Goal: Contribute content: Add original content to the website for others to see

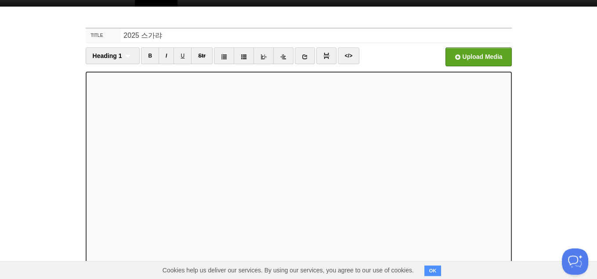
scroll to position [90, 0]
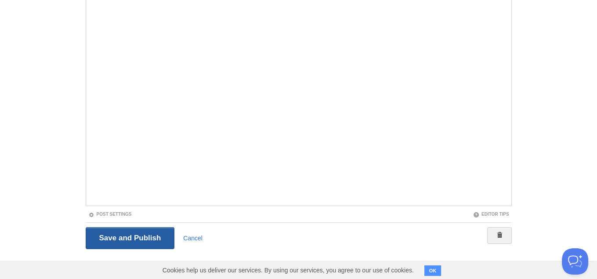
click at [145, 235] on input "Save and Publish" at bounding box center [130, 238] width 89 height 22
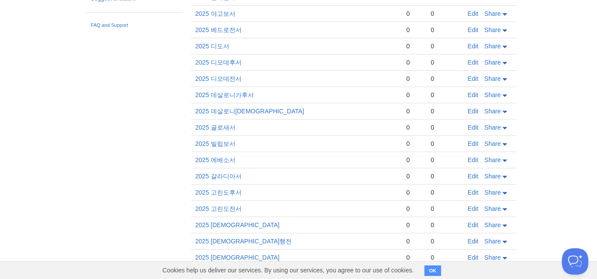
scroll to position [517, 0]
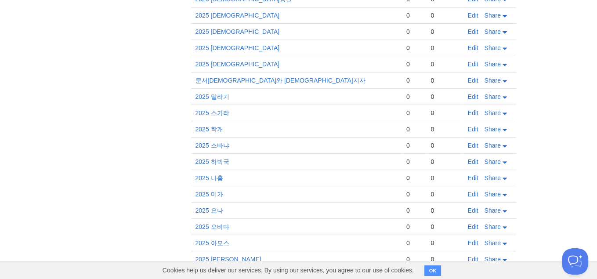
click at [472, 109] on link "Edit" at bounding box center [473, 112] width 11 height 7
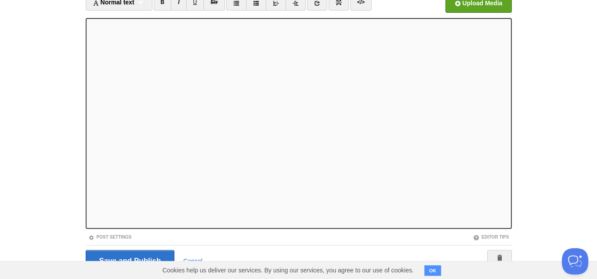
scroll to position [90, 0]
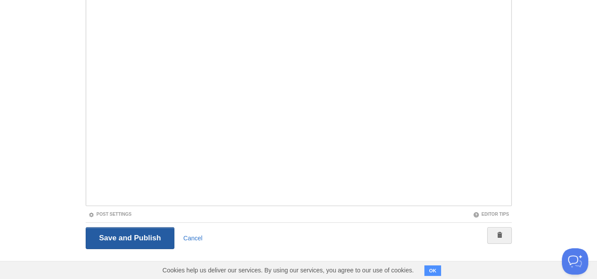
click at [118, 244] on input "Save and Publish" at bounding box center [130, 238] width 89 height 22
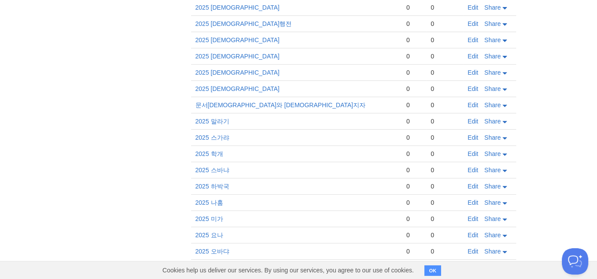
scroll to position [517, 0]
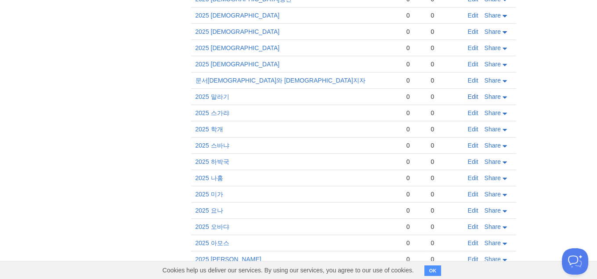
click at [471, 93] on link "Edit" at bounding box center [473, 96] width 11 height 7
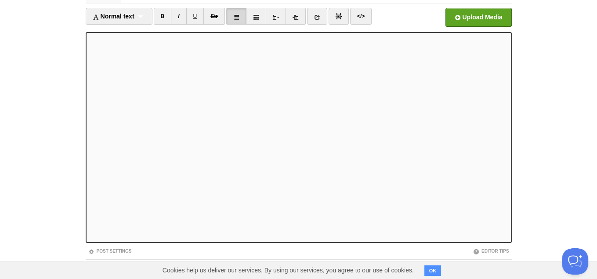
scroll to position [90, 0]
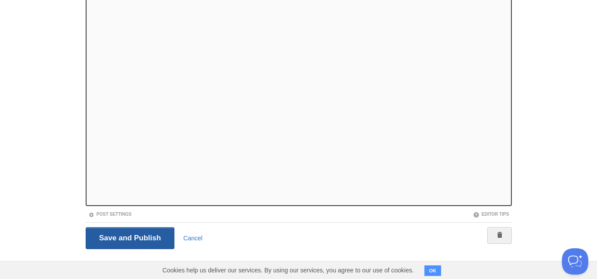
click at [148, 243] on input "Save and Publish" at bounding box center [130, 238] width 89 height 22
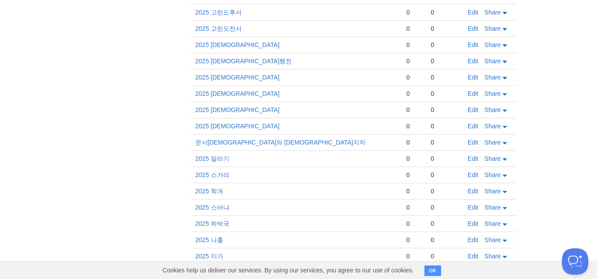
scroll to position [517, 0]
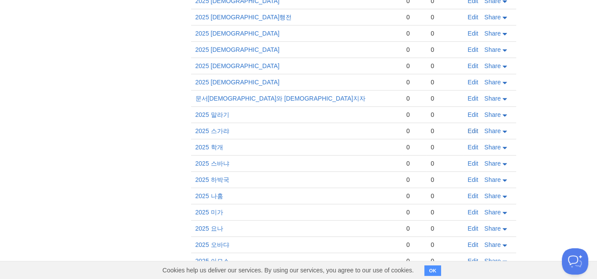
click at [470, 127] on link "Edit" at bounding box center [473, 130] width 11 height 7
